Goal: Information Seeking & Learning: Check status

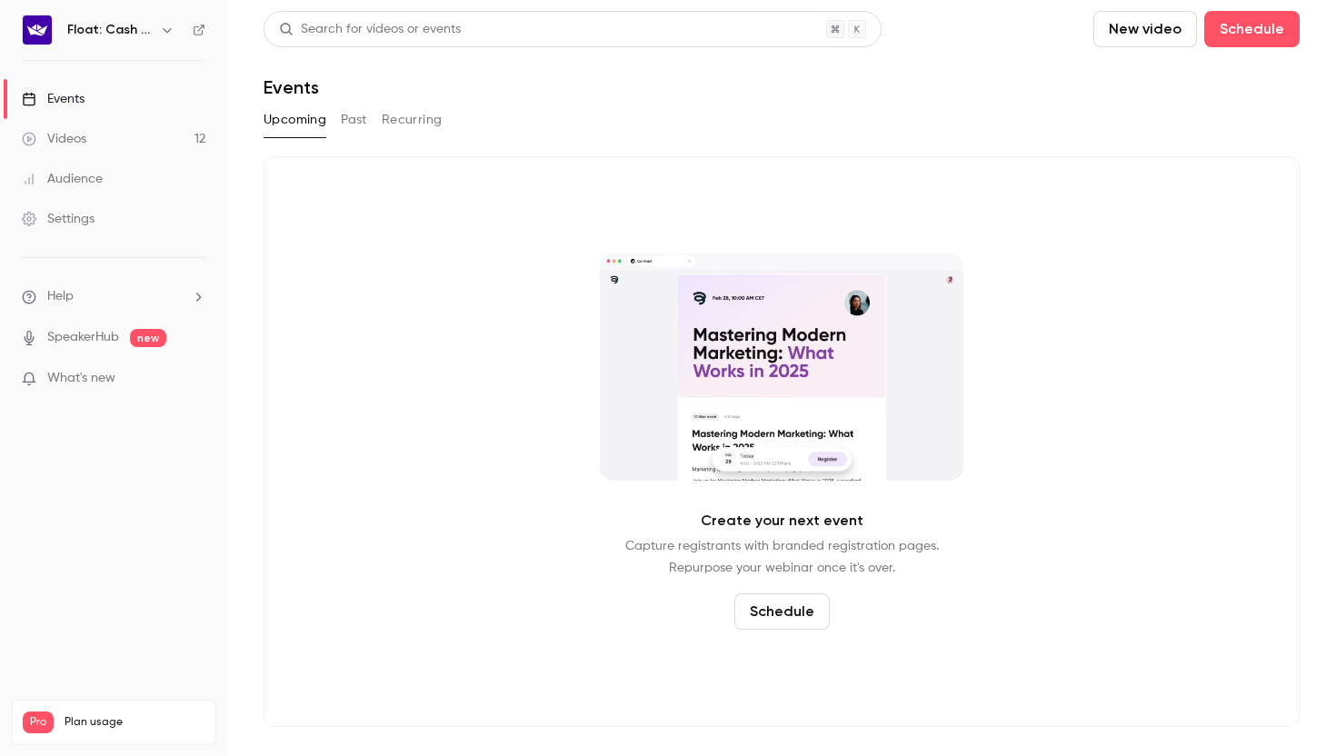
click at [100, 177] on div "Audience" at bounding box center [62, 179] width 81 height 18
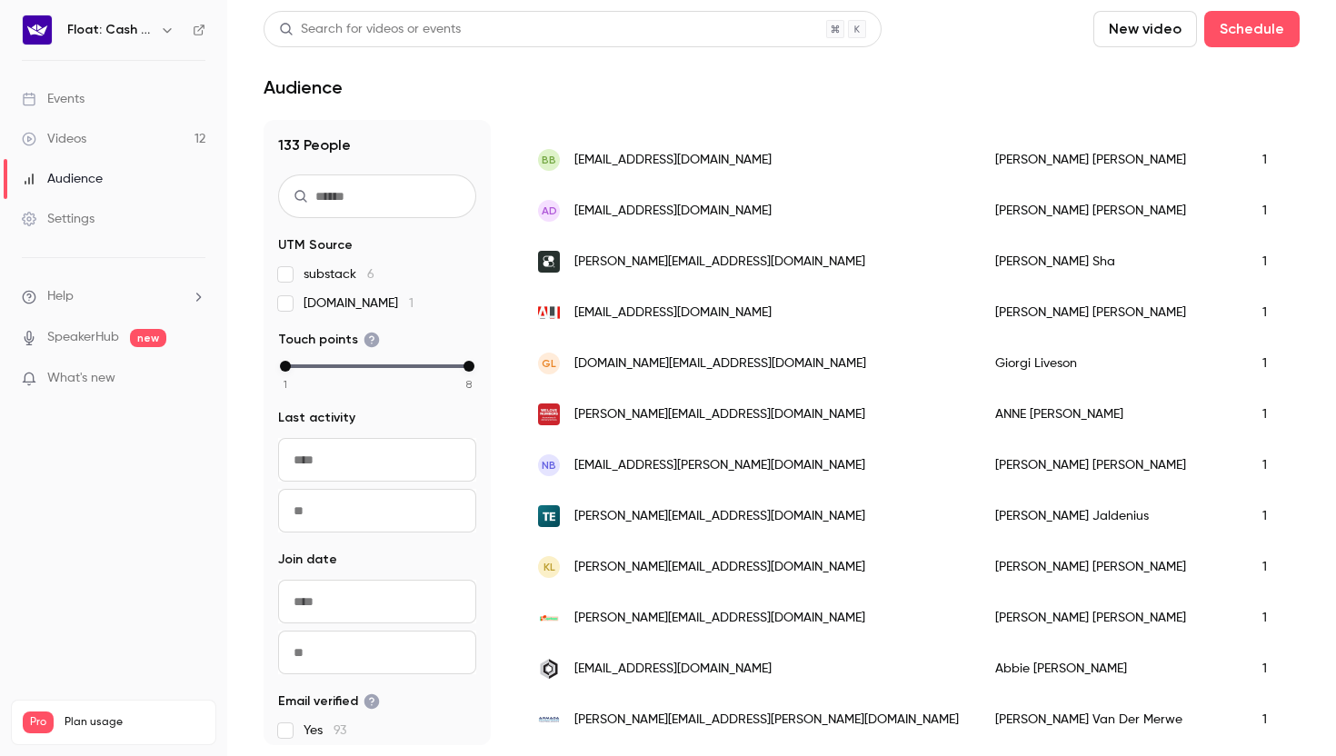
scroll to position [2262, 0]
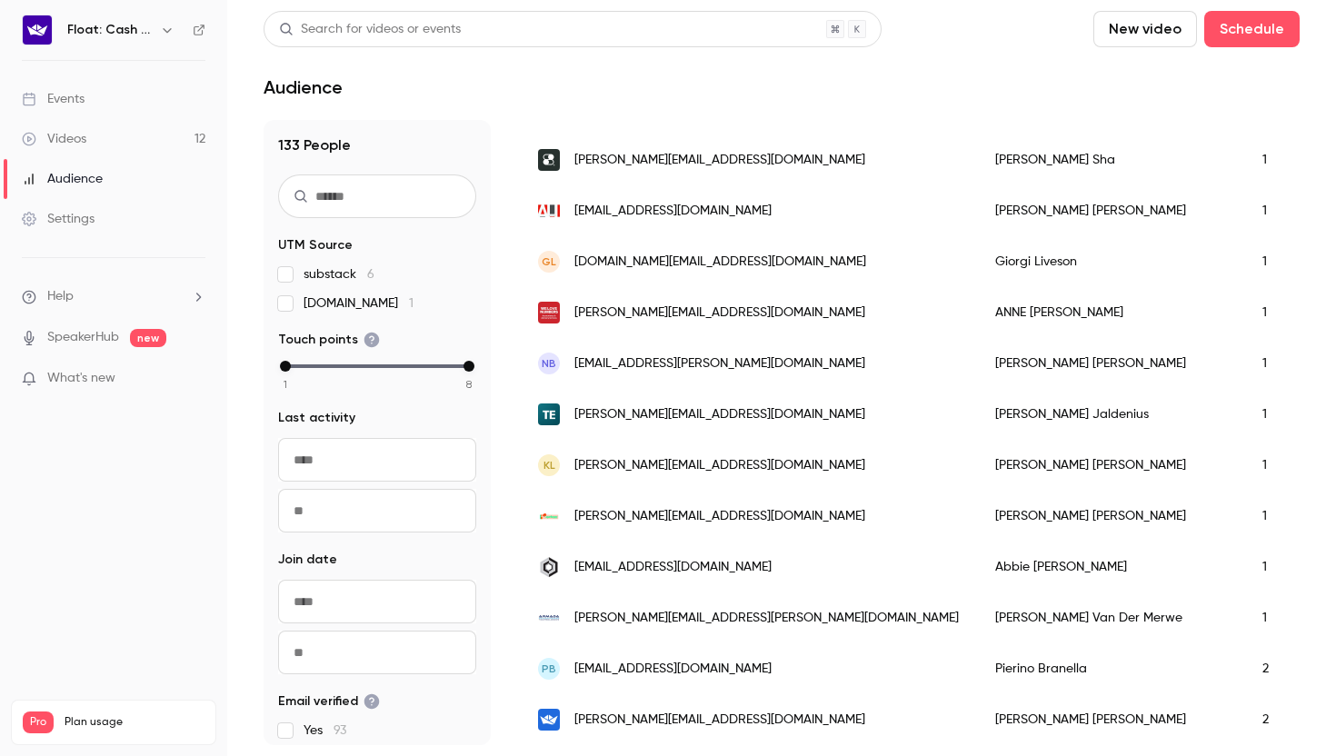
click at [92, 112] on link "Events" at bounding box center [113, 99] width 227 height 40
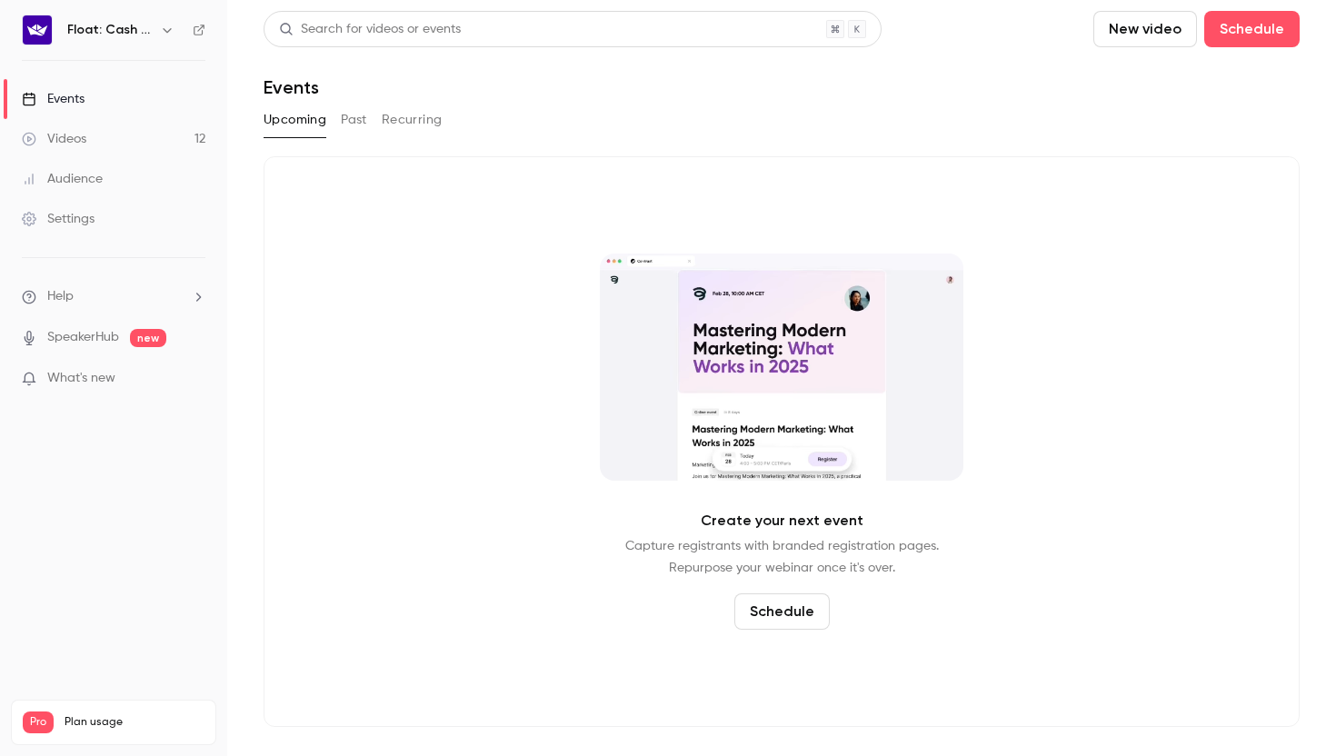
click at [351, 127] on button "Past" at bounding box center [354, 119] width 26 height 29
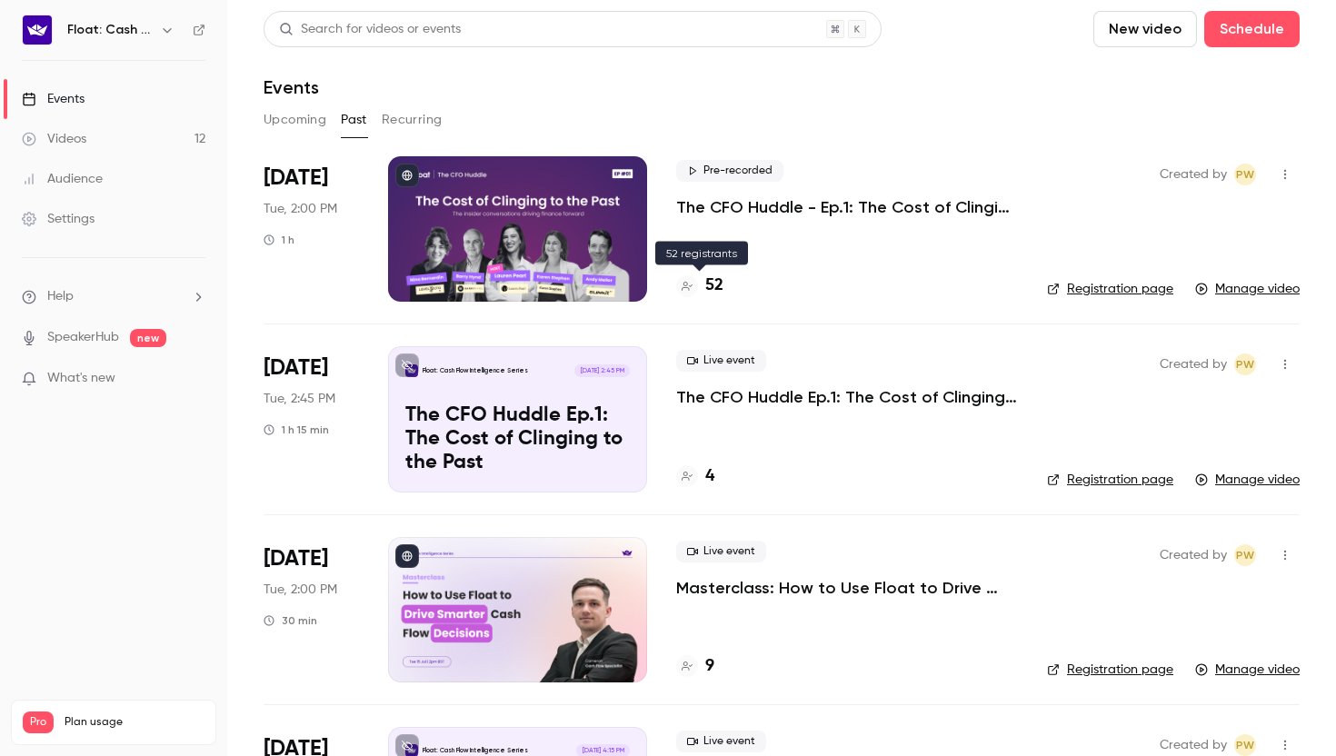
click at [712, 284] on h4 "52" at bounding box center [715, 286] width 18 height 25
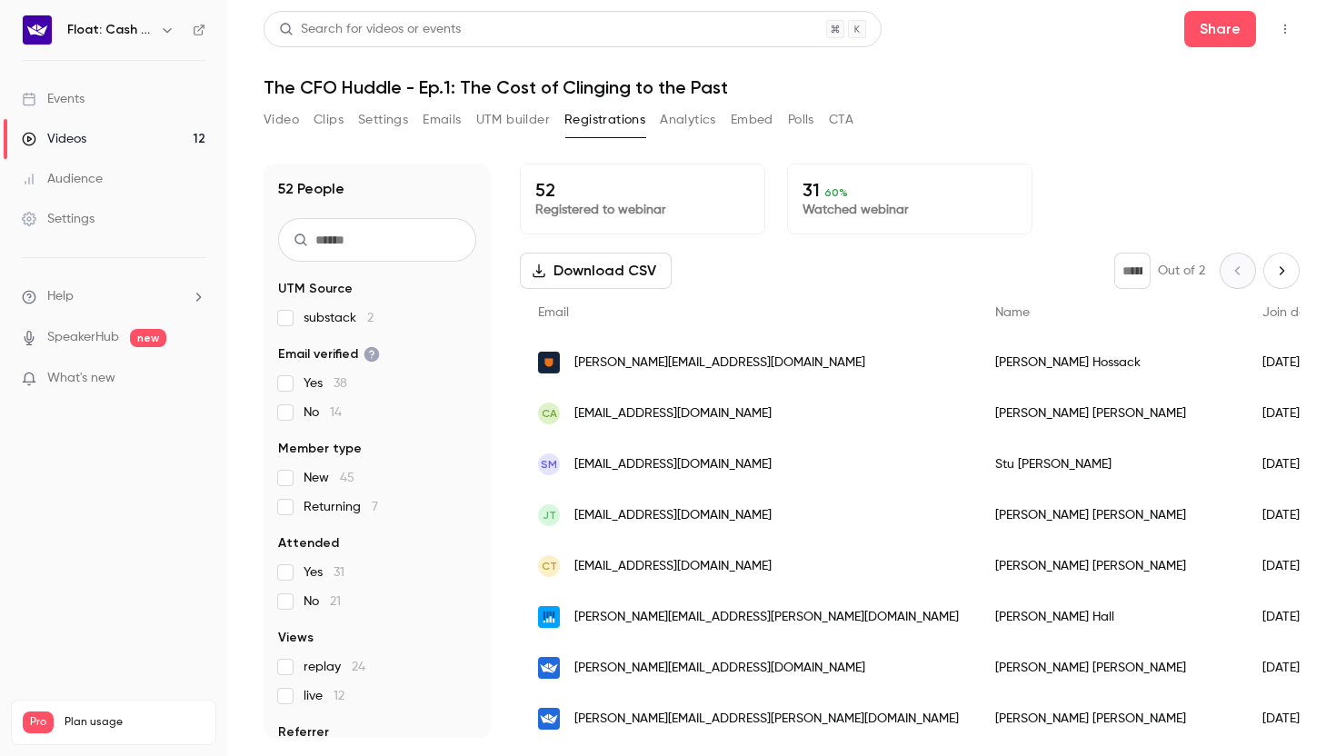
click at [444, 117] on button "Emails" at bounding box center [442, 119] width 38 height 29
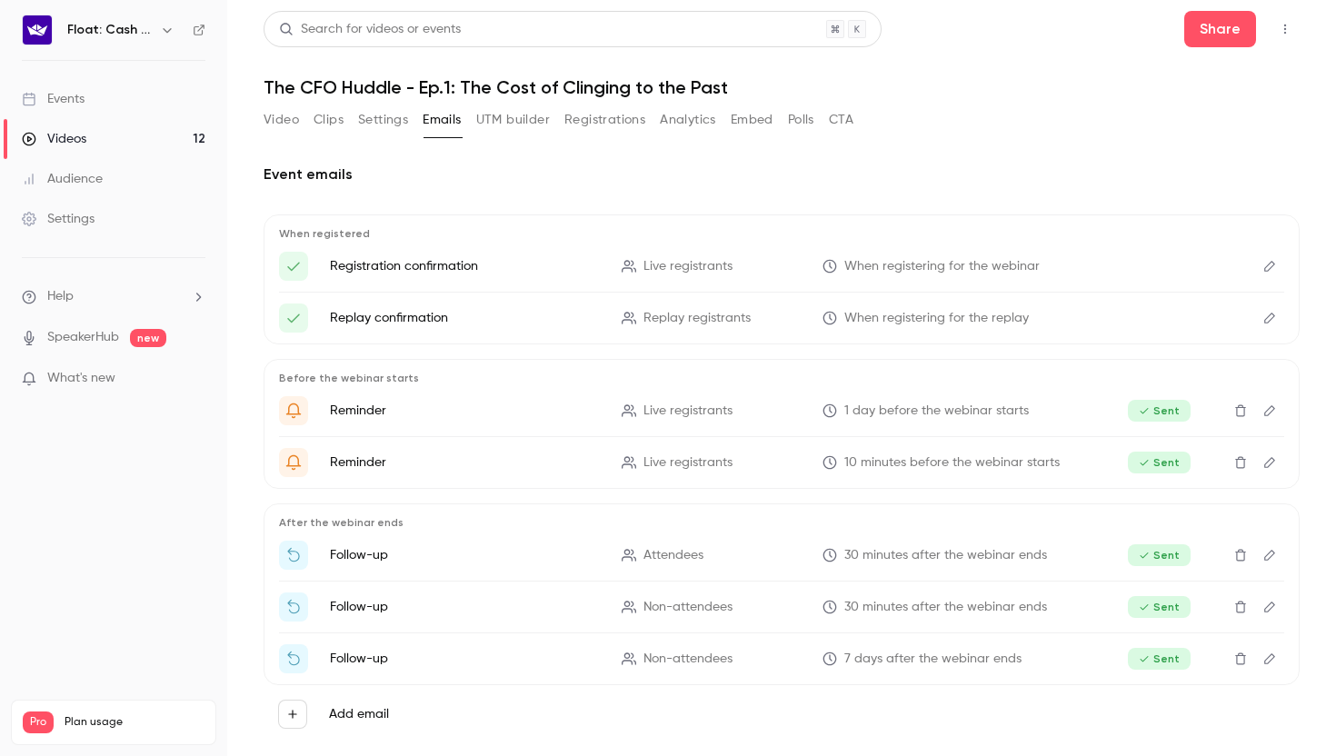
scroll to position [24, 0]
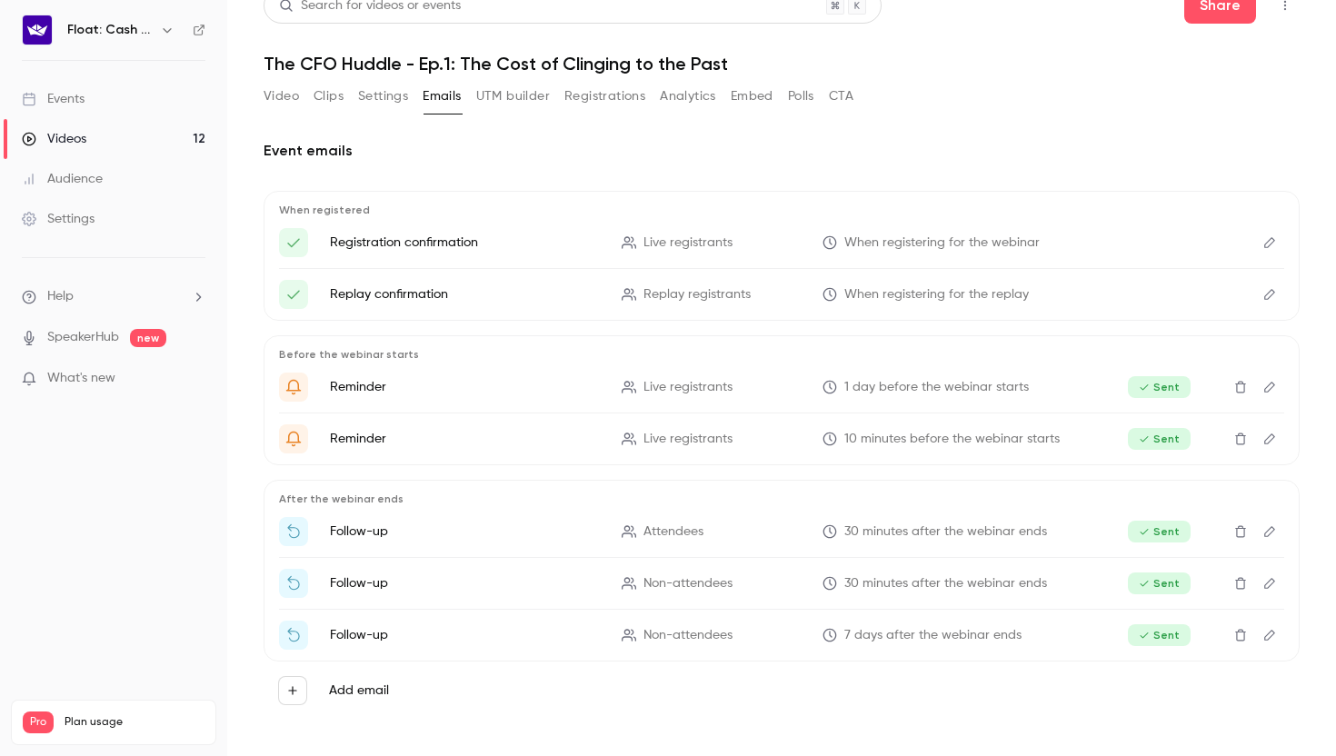
click at [451, 244] on p "Registration confirmation" at bounding box center [465, 243] width 270 height 18
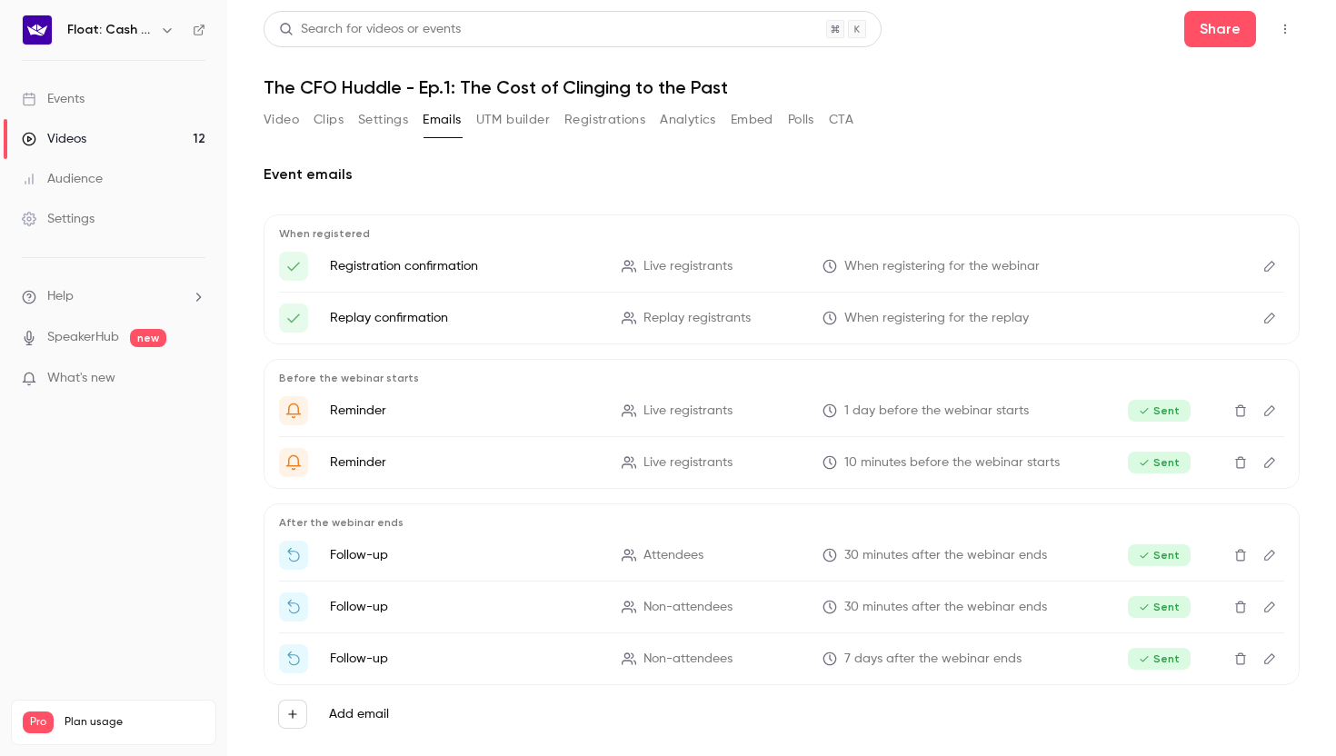
click at [629, 111] on button "Registrations" at bounding box center [605, 119] width 81 height 29
